Goal: Complete application form

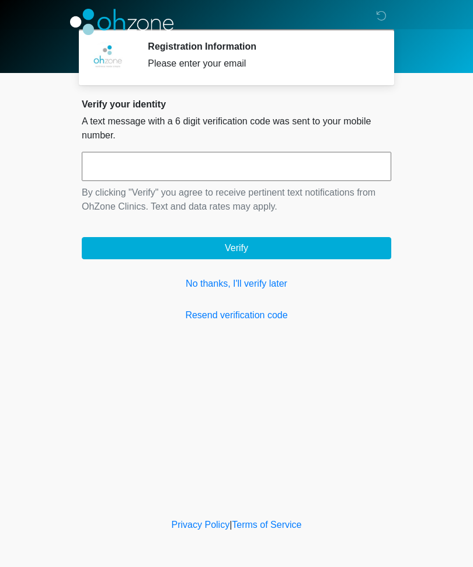
click at [272, 157] on input "text" at bounding box center [236, 166] width 309 height 29
type input "******"
click at [271, 246] on button "Verify" at bounding box center [236, 248] width 309 height 22
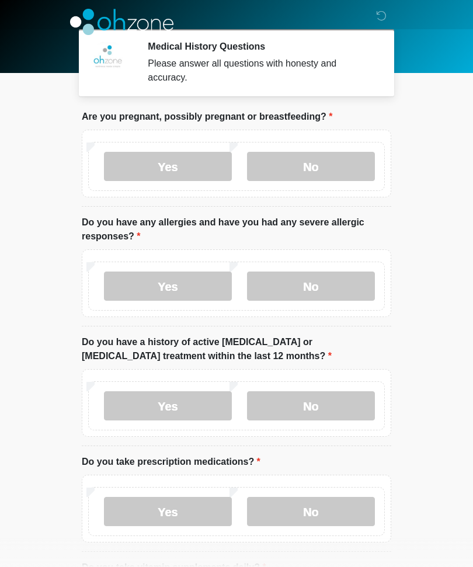
click at [348, 166] on label "No" at bounding box center [311, 166] width 128 height 29
click at [343, 287] on label "No" at bounding box center [311, 286] width 128 height 29
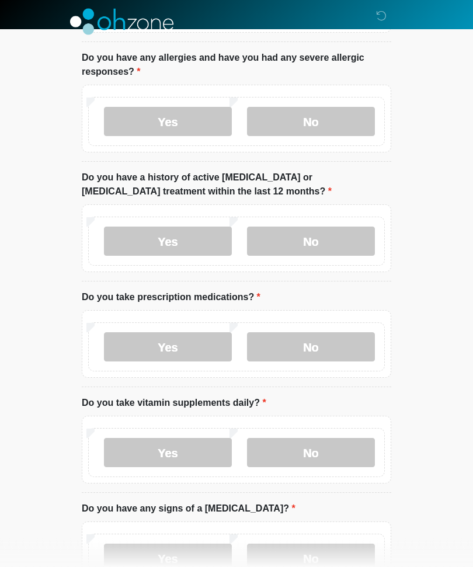
scroll to position [165, 0]
click at [356, 241] on label "No" at bounding box center [311, 241] width 128 height 29
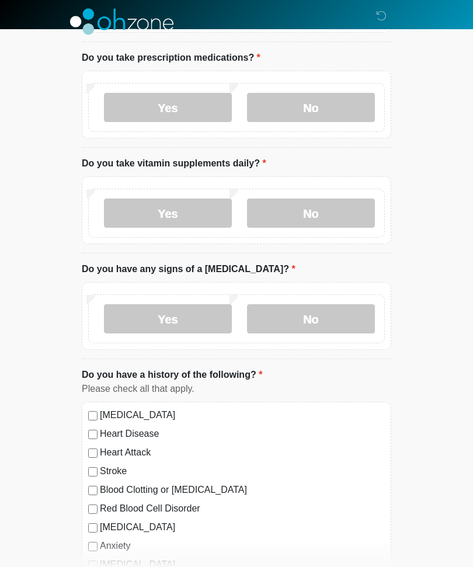
scroll to position [405, 0]
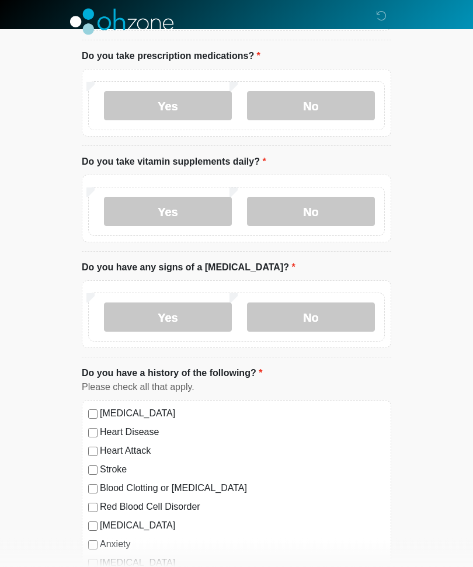
click at [209, 105] on label "Yes" at bounding box center [168, 106] width 128 height 29
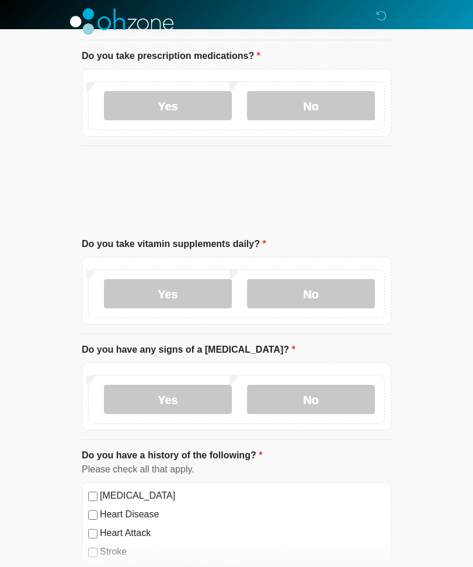
scroll to position [406, 0]
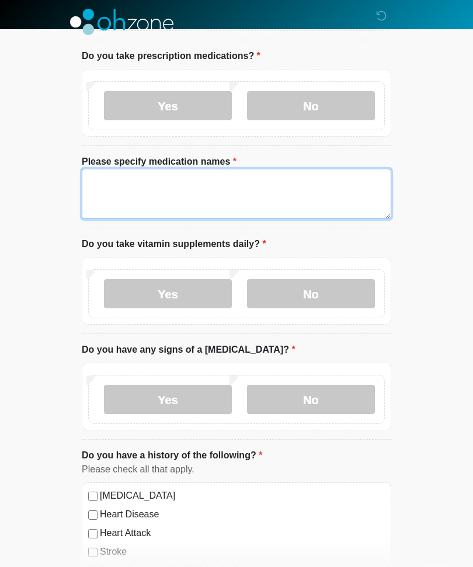
click at [183, 192] on textarea "Please specify medication names" at bounding box center [236, 194] width 309 height 50
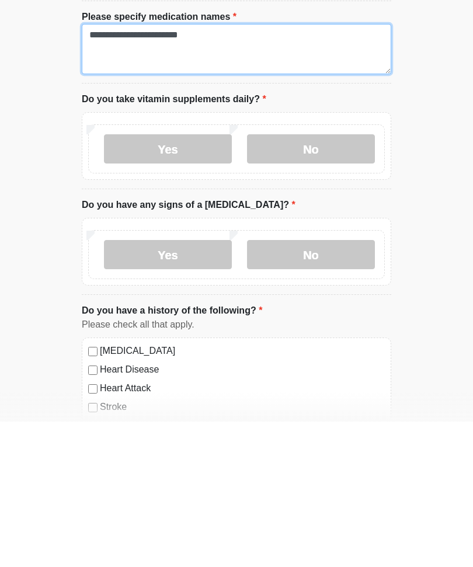
type textarea "**********"
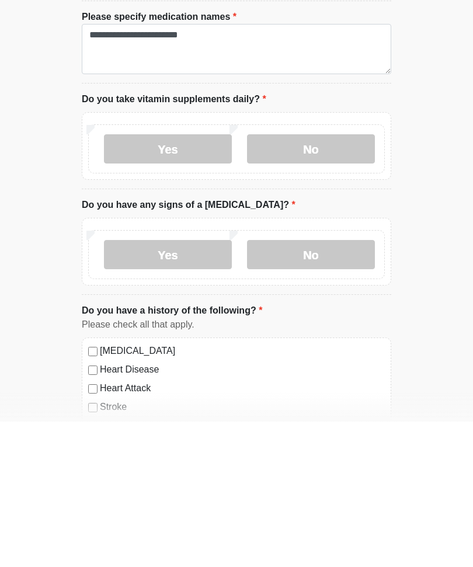
click at [205, 280] on label "Yes" at bounding box center [168, 294] width 128 height 29
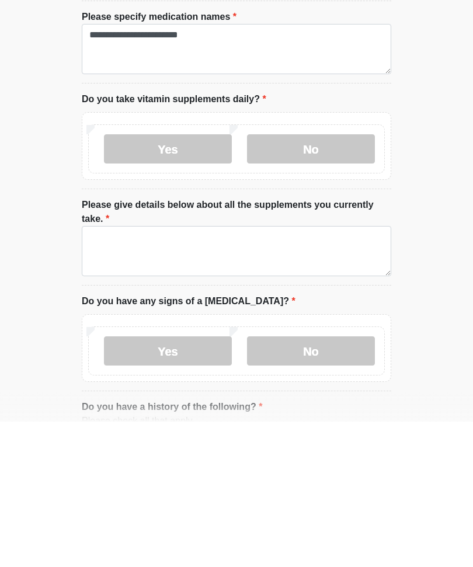
scroll to position [551, 0]
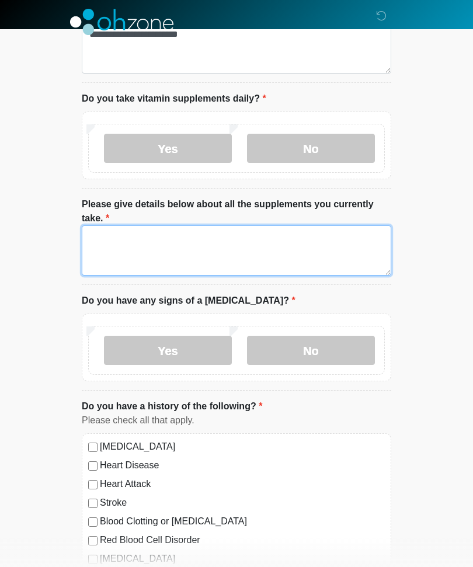
click at [242, 236] on textarea "Please give details below about all the supplements you currently take." at bounding box center [236, 250] width 309 height 50
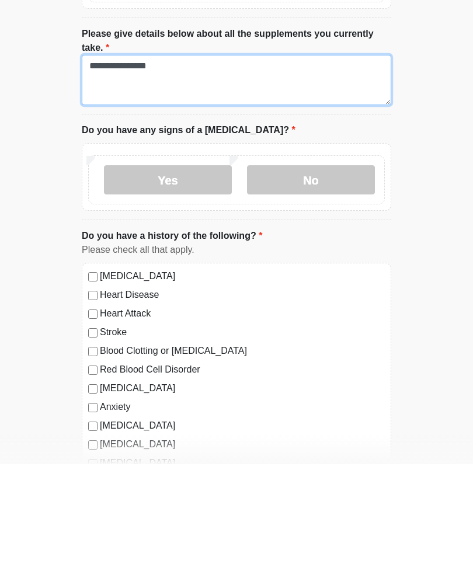
scroll to position [620, 0]
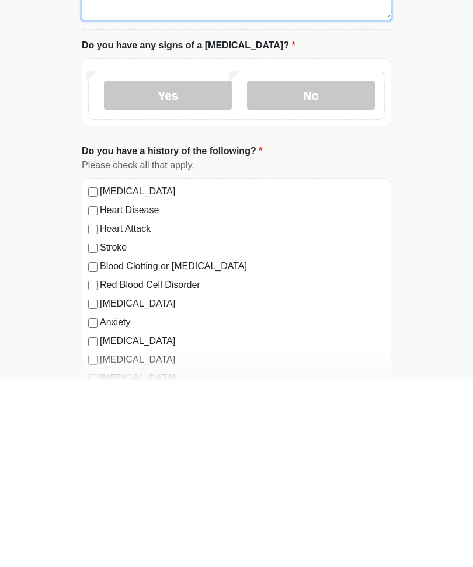
type textarea "**********"
click at [333, 267] on label "No" at bounding box center [311, 281] width 128 height 29
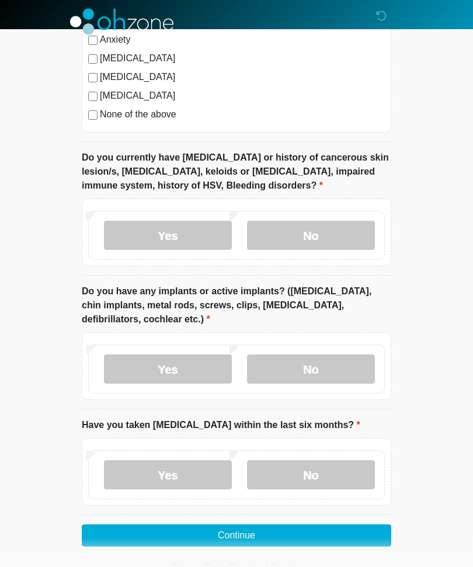
scroll to position [1089, 0]
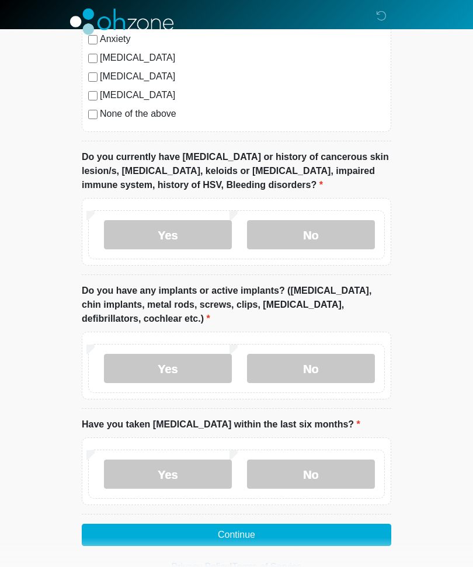
click at [352, 229] on label "No" at bounding box center [311, 235] width 128 height 29
click at [342, 359] on label "No" at bounding box center [311, 368] width 128 height 29
click at [326, 471] on label "No" at bounding box center [311, 474] width 128 height 29
click at [295, 528] on button "Continue" at bounding box center [236, 535] width 309 height 22
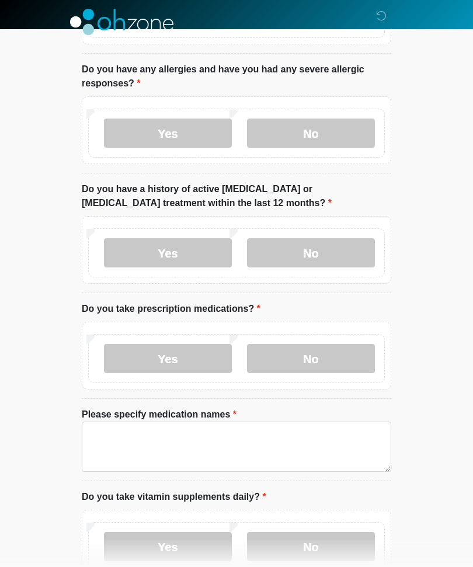
scroll to position [0, 0]
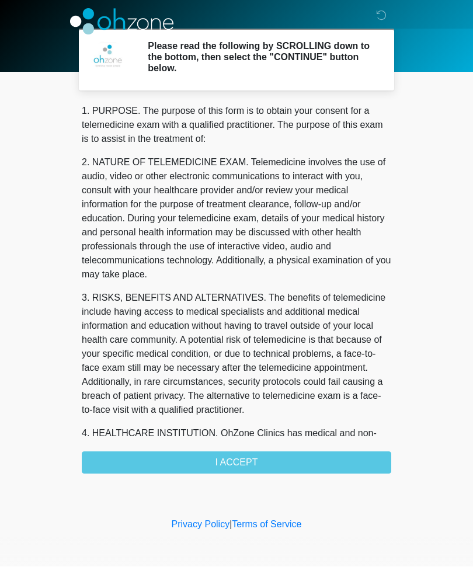
click at [292, 450] on div "1. PURPOSE. The purpose of this form is to obtain your consent for a telemedici…" at bounding box center [236, 290] width 309 height 370
click at [277, 455] on div "1. PURPOSE. The purpose of this form is to obtain your consent for a telemedici…" at bounding box center [236, 290] width 309 height 370
click at [273, 460] on div "1. PURPOSE. The purpose of this form is to obtain your consent for a telemedici…" at bounding box center [236, 290] width 309 height 370
click at [270, 458] on div "1. PURPOSE. The purpose of this form is to obtain your consent for a telemedici…" at bounding box center [236, 290] width 309 height 370
click at [245, 464] on div "1. PURPOSE. The purpose of this form is to obtain your consent for a telemedici…" at bounding box center [236, 290] width 309 height 370
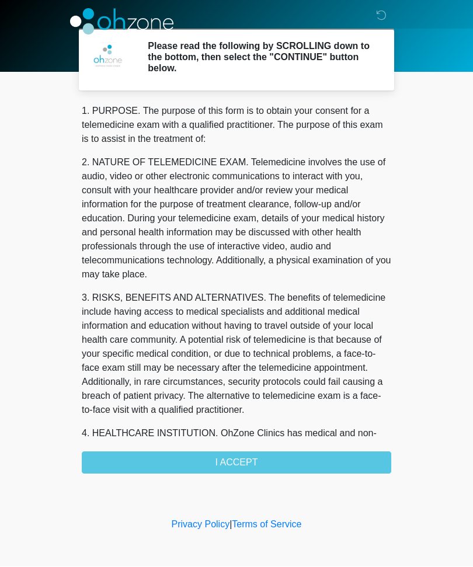
click at [245, 463] on div "1. PURPOSE. The purpose of this form is to obtain your consent for a telemedici…" at bounding box center [236, 290] width 309 height 370
click at [227, 448] on div "1. PURPOSE. The purpose of this form is to obtain your consent for a telemedici…" at bounding box center [236, 290] width 309 height 370
click at [226, 448] on div "1. PURPOSE. The purpose of this form is to obtain your consent for a telemedici…" at bounding box center [236, 290] width 309 height 370
click at [212, 445] on div "1. PURPOSE. The purpose of this form is to obtain your consent for a telemedici…" at bounding box center [236, 290] width 309 height 370
click at [212, 444] on div "1. PURPOSE. The purpose of this form is to obtain your consent for a telemedici…" at bounding box center [236, 290] width 309 height 370
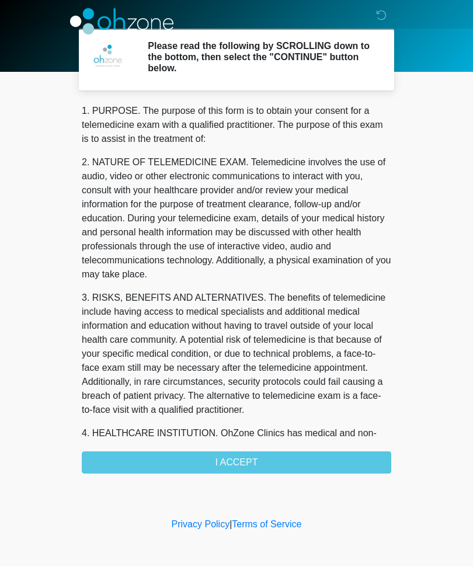
click at [266, 456] on div "1. PURPOSE. The purpose of this form is to obtain your consent for a telemedici…" at bounding box center [236, 290] width 309 height 370
click at [211, 458] on div "1. PURPOSE. The purpose of this form is to obtain your consent for a telemedici…" at bounding box center [236, 290] width 309 height 370
click at [223, 459] on div "1. PURPOSE. The purpose of this form is to obtain your consent for a telemedici…" at bounding box center [236, 290] width 309 height 370
click at [245, 470] on div "1. PURPOSE. The purpose of this form is to obtain your consent for a telemedici…" at bounding box center [236, 290] width 309 height 370
click at [256, 446] on div "1. PURPOSE. The purpose of this form is to obtain your consent for a telemedici…" at bounding box center [236, 290] width 309 height 370
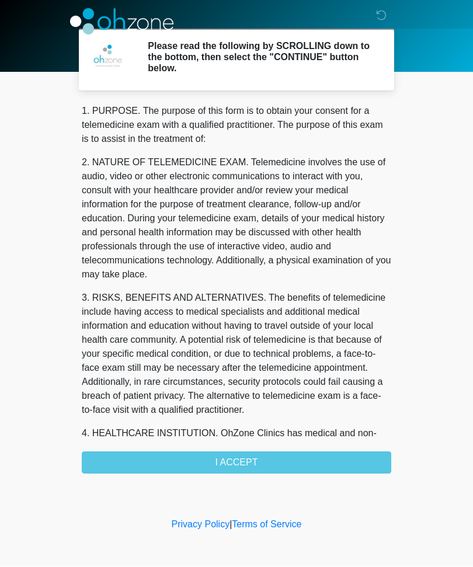
click at [255, 446] on div "1. PURPOSE. The purpose of this form is to obtain your consent for a telemedici…" at bounding box center [236, 290] width 309 height 370
click at [252, 460] on div "1. PURPOSE. The purpose of this form is to obtain your consent for a telemedici…" at bounding box center [236, 290] width 309 height 370
click at [251, 459] on div "1. PURPOSE. The purpose of this form is to obtain your consent for a telemedici…" at bounding box center [236, 290] width 309 height 370
click at [256, 453] on div "1. PURPOSE. The purpose of this form is to obtain your consent for a telemedici…" at bounding box center [236, 290] width 309 height 370
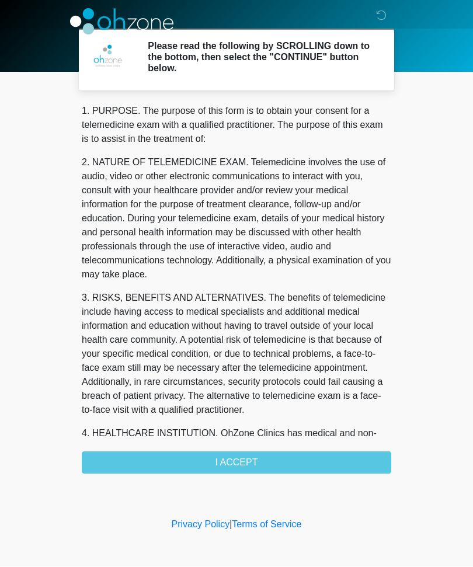
click at [276, 460] on div "1. PURPOSE. The purpose of this form is to obtain your consent for a telemedici…" at bounding box center [236, 290] width 309 height 370
click at [262, 461] on div "1. PURPOSE. The purpose of this form is to obtain your consent for a telemedici…" at bounding box center [236, 290] width 309 height 370
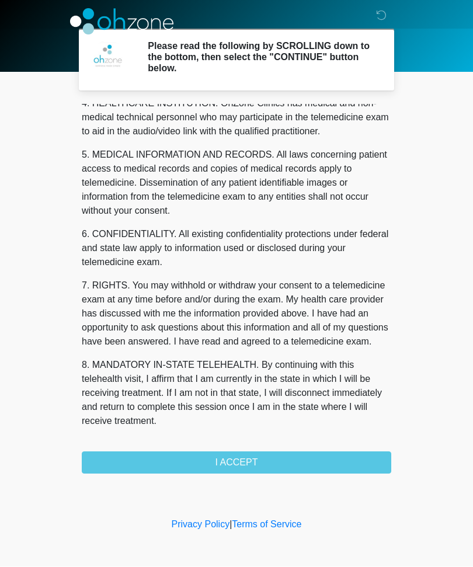
click at [318, 459] on div "1. PURPOSE. The purpose of this form is to obtain your consent for a telemedici…" at bounding box center [236, 290] width 309 height 370
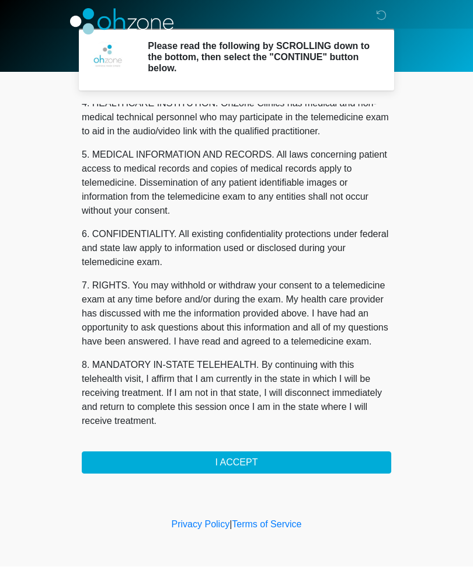
click at [332, 463] on button "I ACCEPT" at bounding box center [236, 463] width 309 height 22
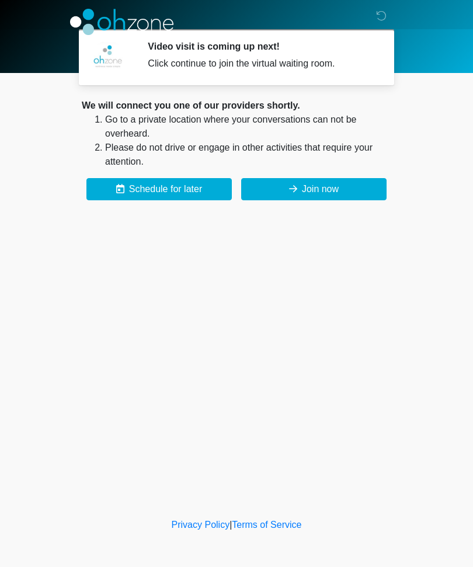
click at [345, 187] on button "Join now" at bounding box center [313, 189] width 145 height 22
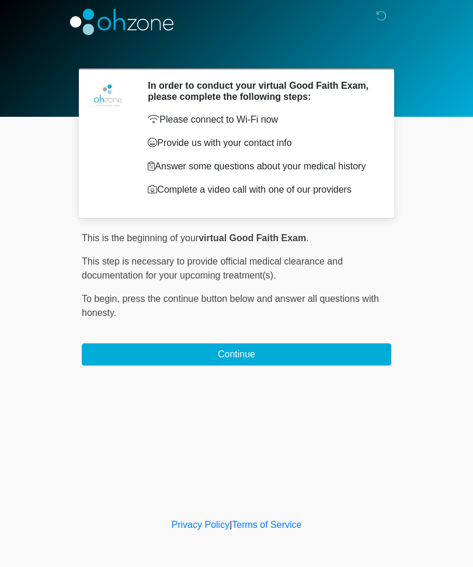
click at [356, 366] on button "Continue" at bounding box center [236, 354] width 309 height 22
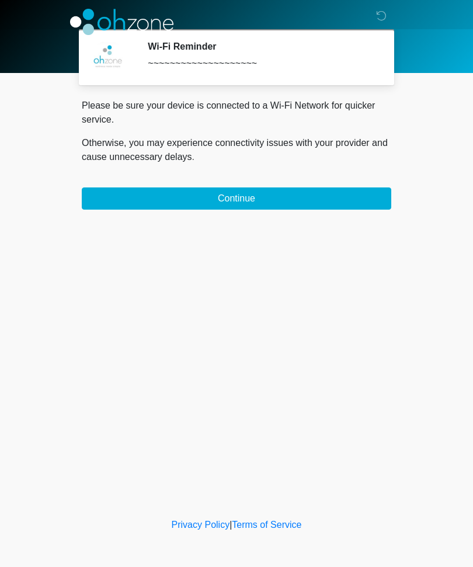
click at [125, 204] on button "Continue" at bounding box center [236, 198] width 309 height 22
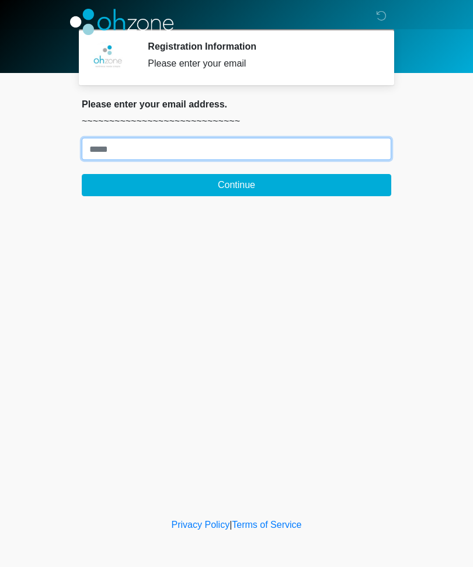
click at [103, 158] on input "Where should we email your treatment plan?" at bounding box center [236, 149] width 309 height 22
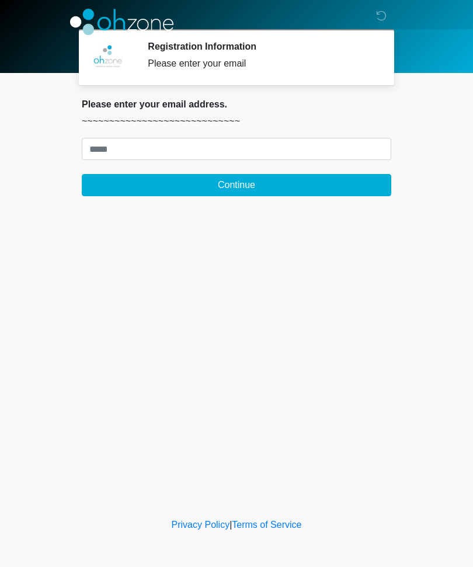
click at [113, 186] on button "Continue" at bounding box center [236, 185] width 309 height 22
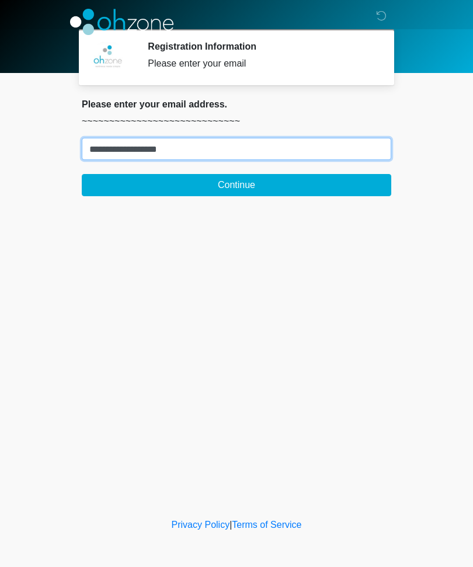
type input "**********"
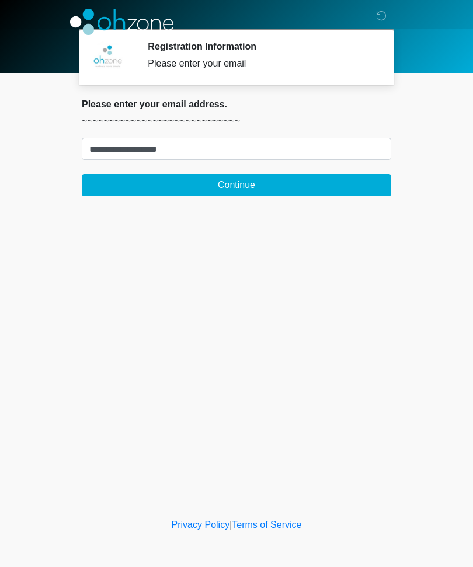
click at [131, 196] on button "Continue" at bounding box center [236, 185] width 309 height 22
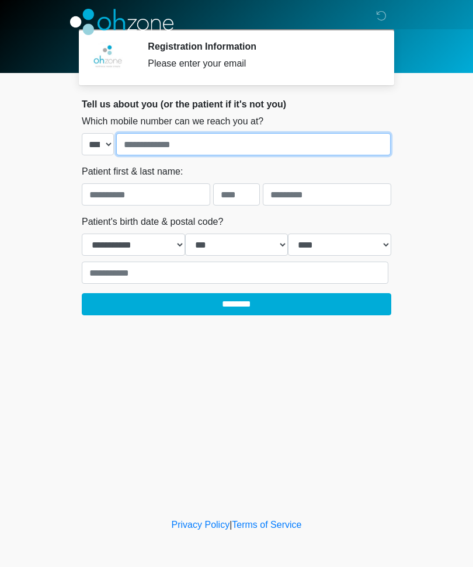
click at [140, 151] on input "tel" at bounding box center [253, 144] width 274 height 22
type input "**********"
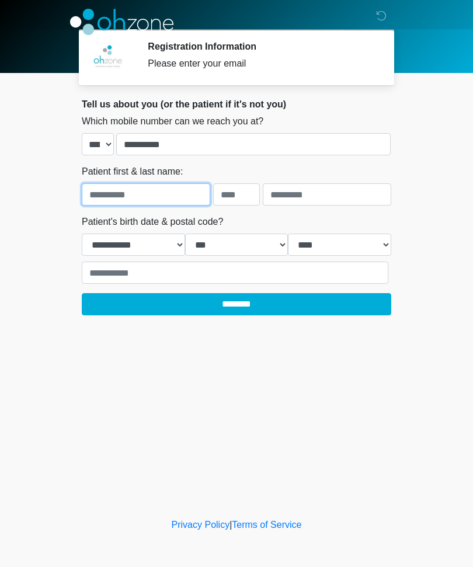
click at [107, 203] on input "text" at bounding box center [146, 194] width 128 height 22
type input "********"
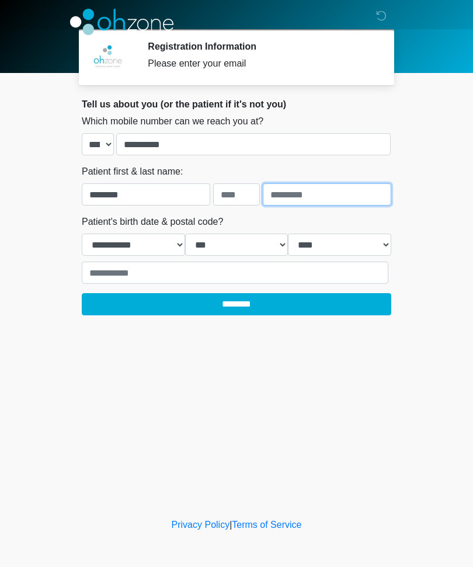
click at [343, 201] on input "text" at bounding box center [327, 194] width 128 height 22
type input "*******"
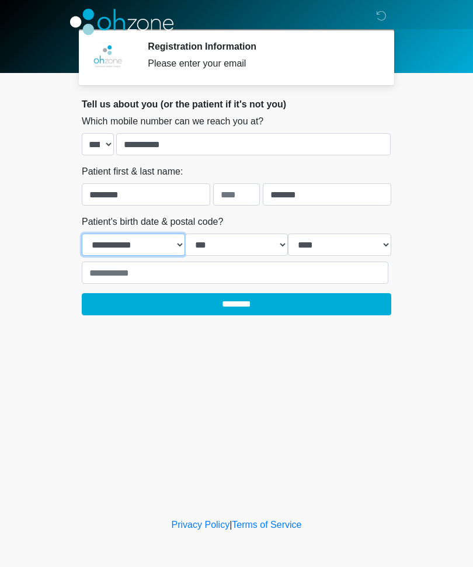
click at [115, 253] on select "**********" at bounding box center [133, 245] width 103 height 22
select select "*"
click at [194, 252] on select "*** * * * * * * * * * ** ** ** ** ** ** ** ** ** ** ** ** ** ** ** ** ** ** ** …" at bounding box center [236, 245] width 103 height 22
select select "*"
click at [356, 241] on select "**** **** **** **** **** **** **** **** **** **** **** **** **** **** **** ****…" at bounding box center [339, 245] width 103 height 22
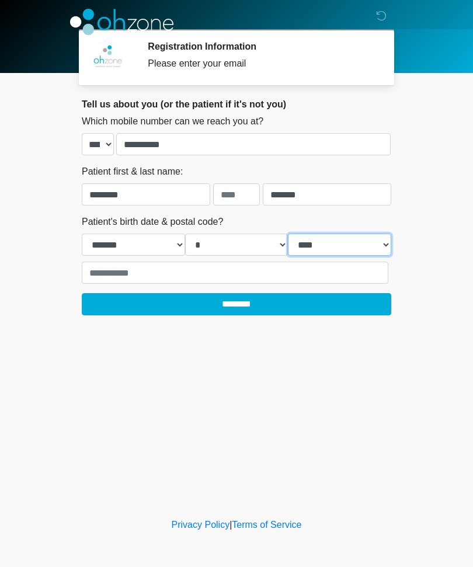
select select "****"
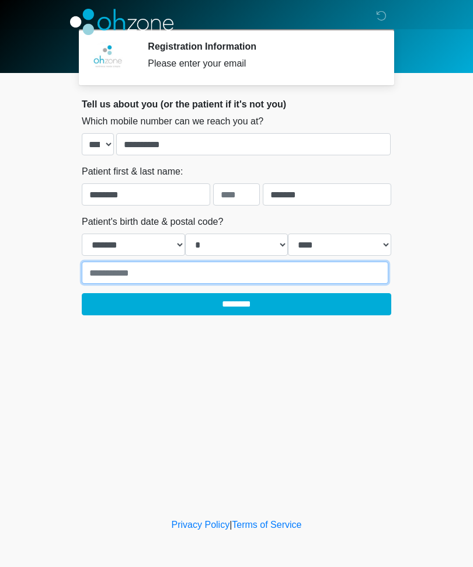
click at [105, 280] on input "text" at bounding box center [235, 273] width 307 height 22
type input "*****"
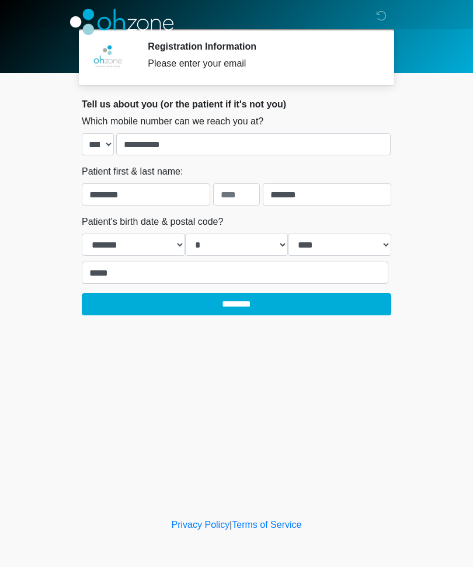
click at [324, 298] on input "********" at bounding box center [236, 304] width 309 height 22
